Goal: Use online tool/utility: Utilize a website feature to perform a specific function

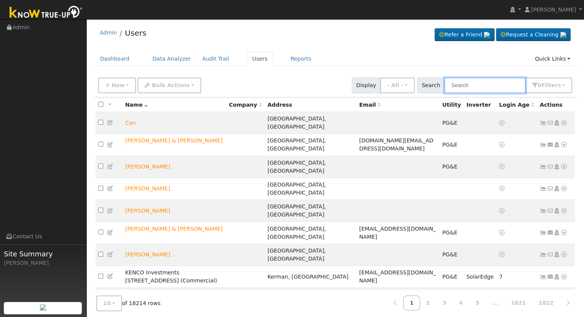
click at [493, 83] on input "text" at bounding box center [484, 86] width 81 height 16
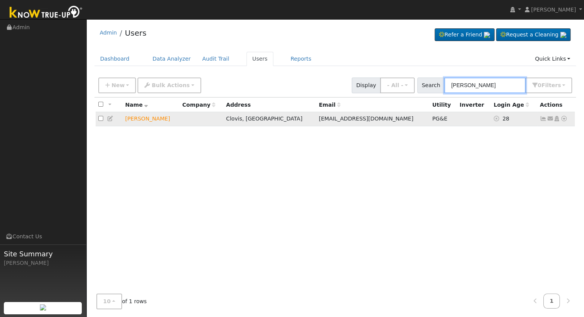
type input "[PERSON_NAME]"
click at [564, 119] on icon at bounding box center [563, 118] width 7 height 5
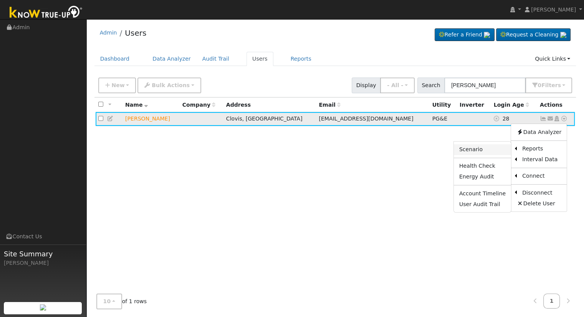
click at [482, 148] on link "Scenario" at bounding box center [482, 149] width 57 height 11
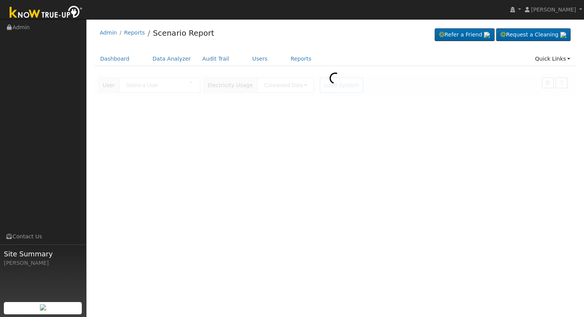
type input "[PERSON_NAME]"
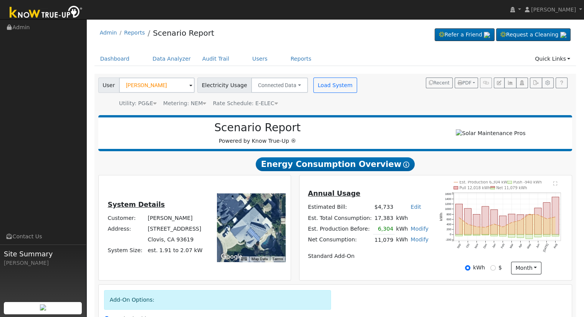
click at [412, 243] on link "Modify" at bounding box center [419, 239] width 18 height 6
click at [398, 273] on link "Remove Existing Solar System" at bounding box center [374, 268] width 93 height 11
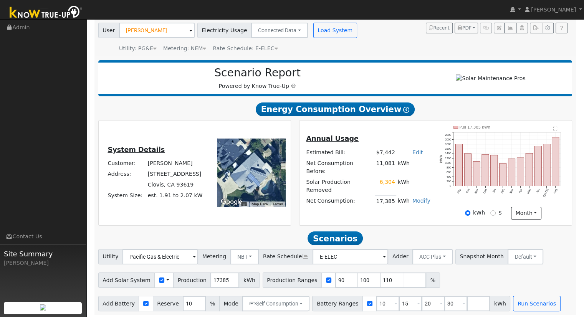
scroll to position [60, 0]
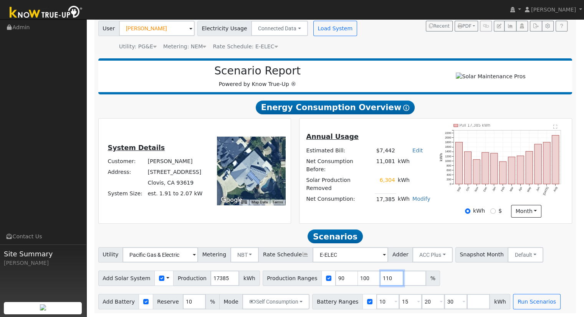
click at [380, 275] on input "110" at bounding box center [391, 278] width 23 height 15
type input "1"
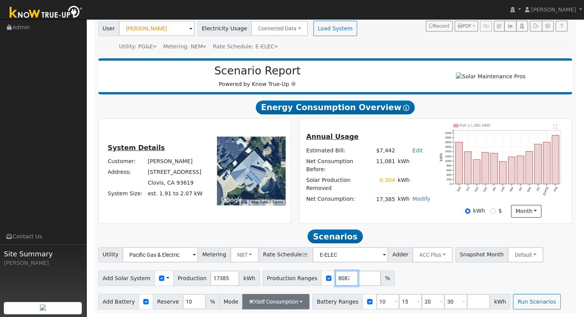
type input "126.448087"
click at [277, 300] on button "Self Consumption" at bounding box center [275, 301] width 67 height 15
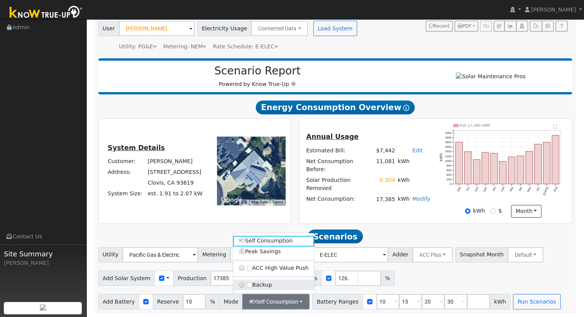
click at [261, 287] on label "Backup" at bounding box center [273, 284] width 81 height 11
click at [252, 287] on input "Backup" at bounding box center [249, 284] width 5 height 5
type input "20"
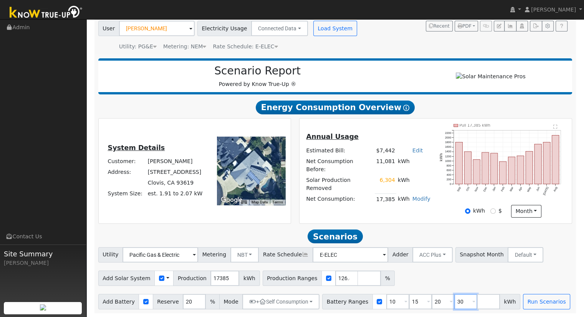
click at [454, 301] on input "30" at bounding box center [465, 301] width 23 height 15
type input "3"
type input "27"
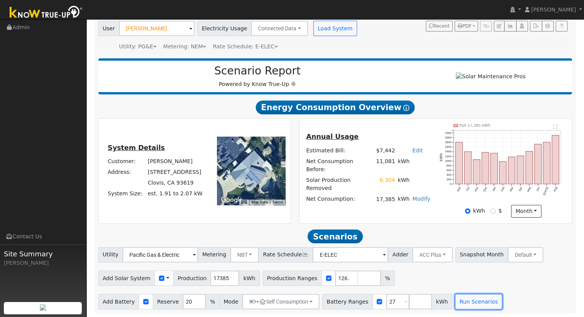
click at [455, 301] on button "Run Scenarios" at bounding box center [478, 301] width 47 height 15
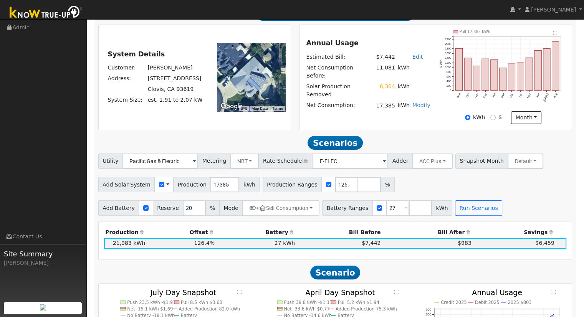
scroll to position [74, 0]
